Goal: Task Accomplishment & Management: Use online tool/utility

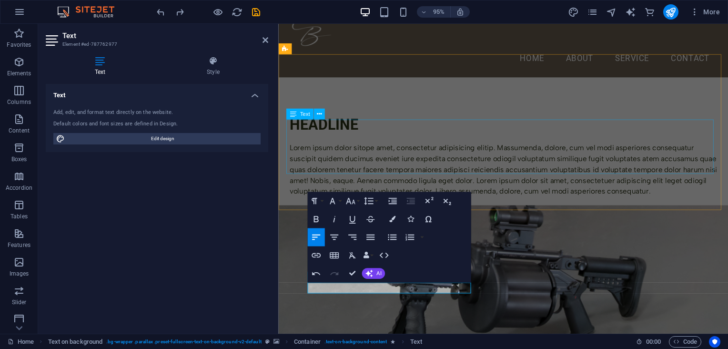
scroll to position [17, 0]
click at [670, 279] on figure at bounding box center [514, 307] width 473 height 187
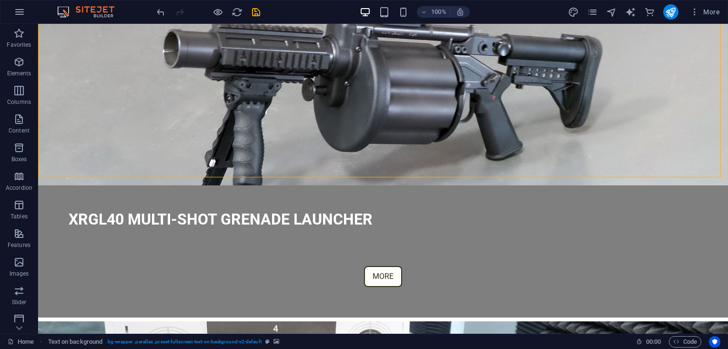
scroll to position [300, 0]
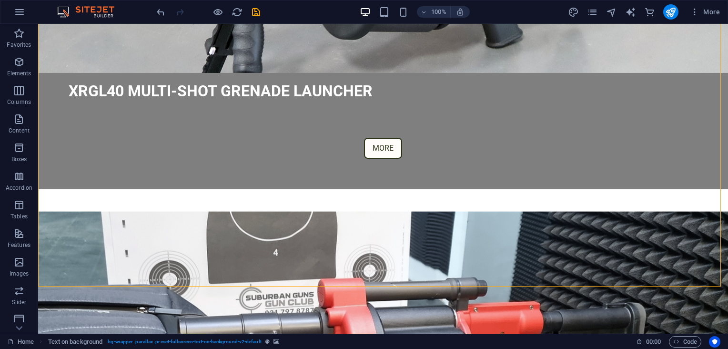
scroll to position [402, 0]
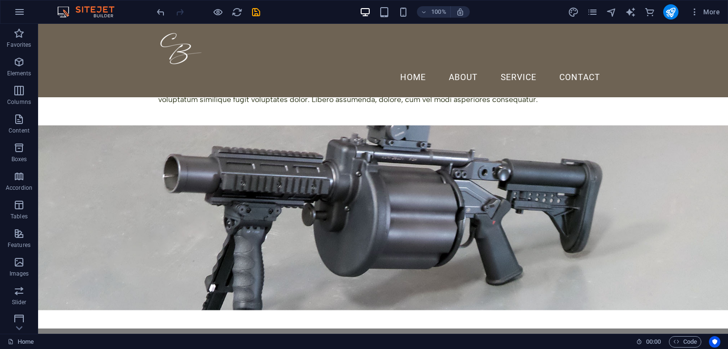
scroll to position [91, 0]
